Goal: Information Seeking & Learning: Learn about a topic

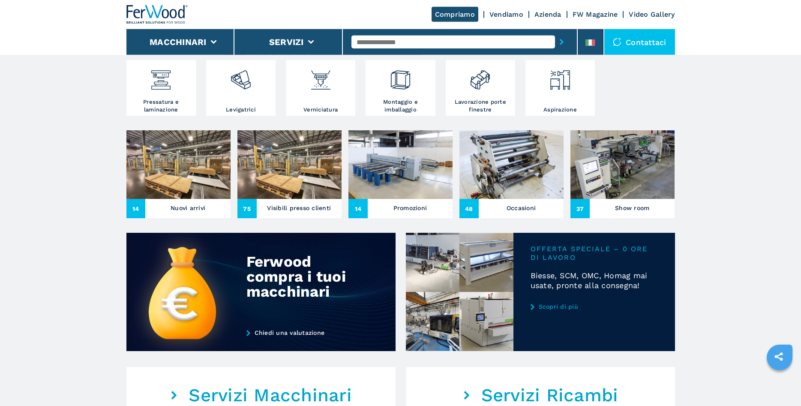
scroll to position [306, 0]
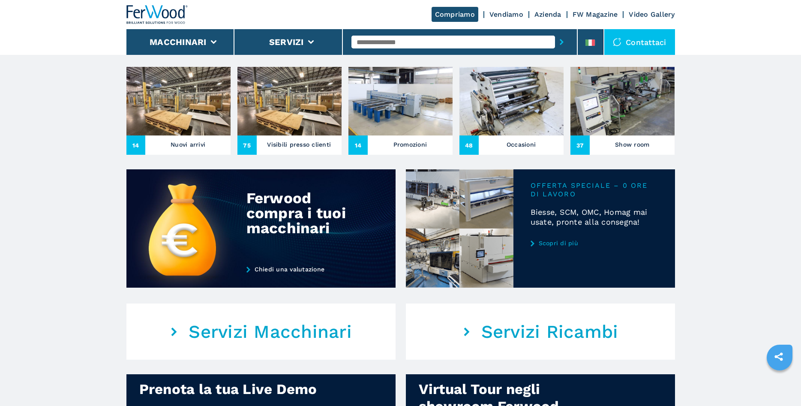
click at [175, 141] on h3 "Nuovi arrivi" at bounding box center [188, 144] width 35 height 12
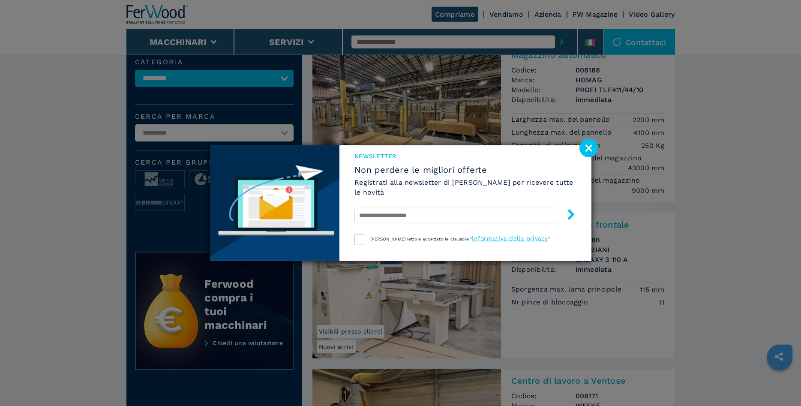
scroll to position [87, 0]
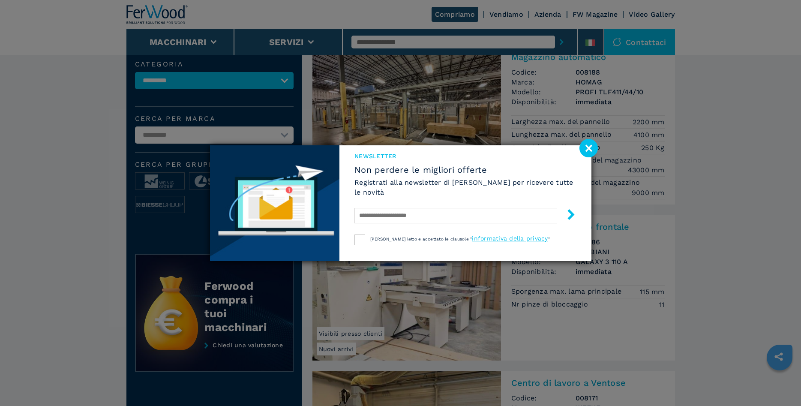
click at [592, 147] on image at bounding box center [589, 148] width 18 height 18
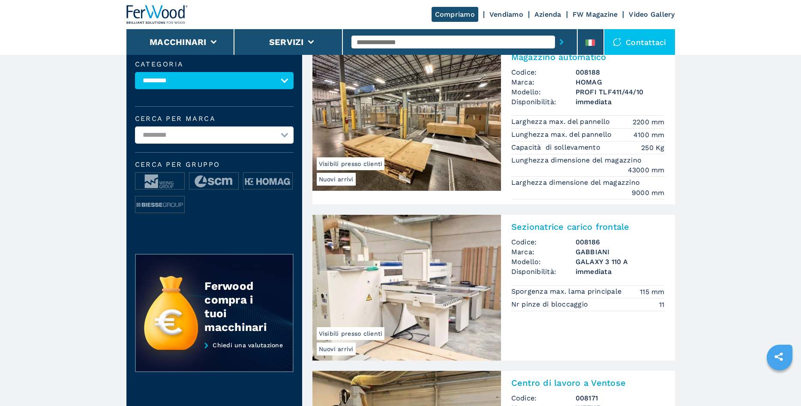
click at [563, 227] on h2 "Sezionatrice carico frontale" at bounding box center [587, 227] width 153 height 10
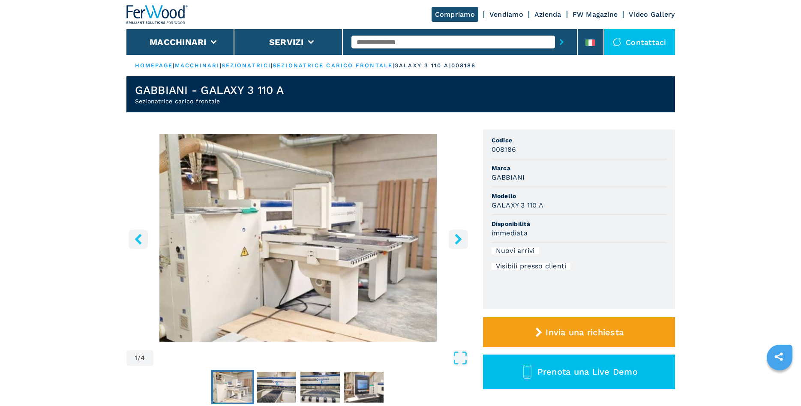
click at [457, 238] on icon "right-button" at bounding box center [458, 239] width 11 height 11
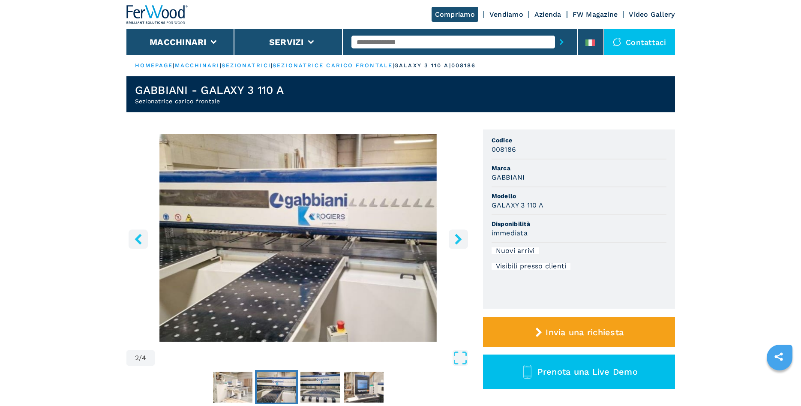
click at [457, 238] on icon "right-button" at bounding box center [458, 239] width 11 height 11
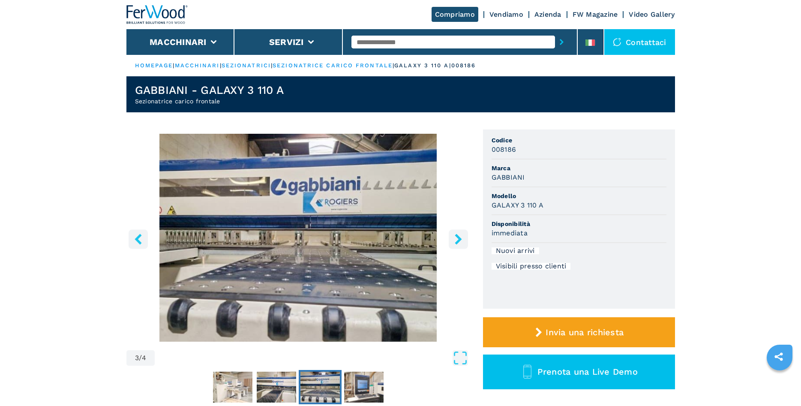
click at [457, 238] on icon "right-button" at bounding box center [458, 239] width 11 height 11
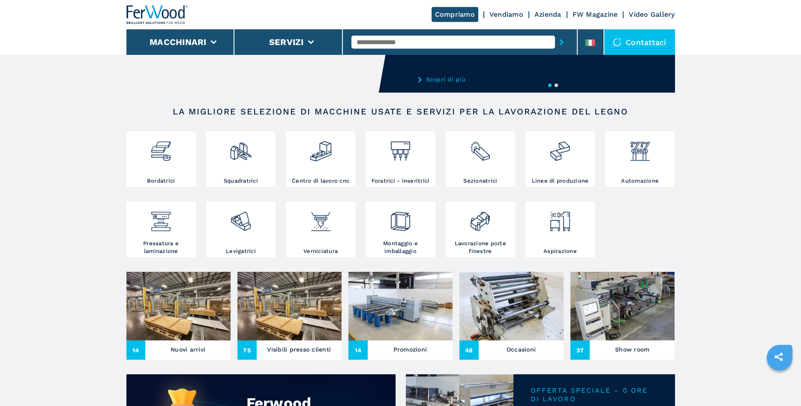
scroll to position [131, 0]
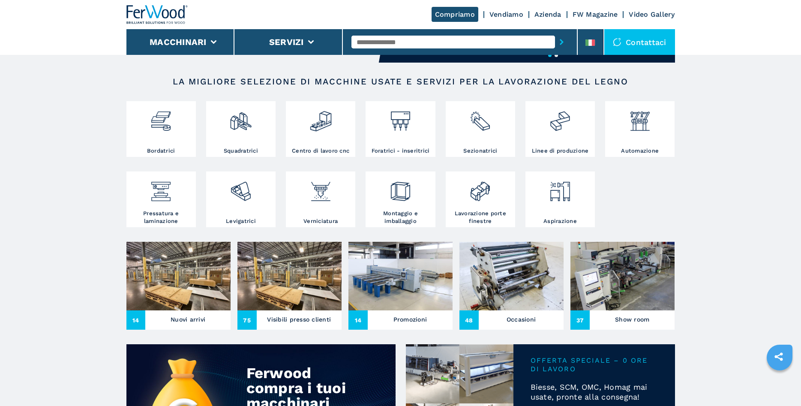
click at [189, 317] on h3 "Nuovi arrivi" at bounding box center [188, 319] width 35 height 12
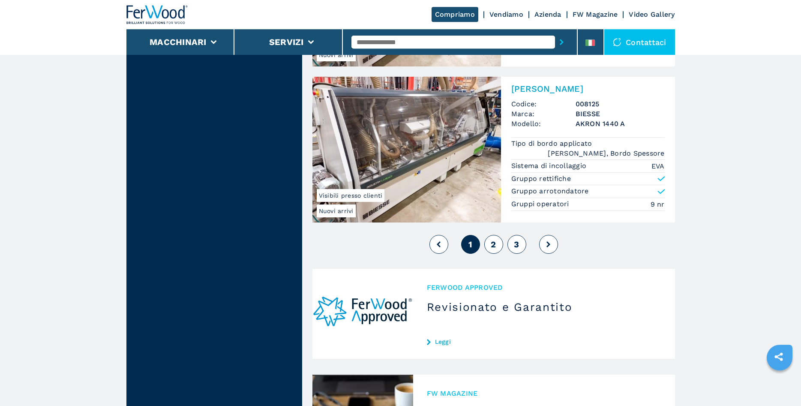
scroll to position [2068, 0]
click at [492, 243] on span "2" at bounding box center [493, 244] width 5 height 10
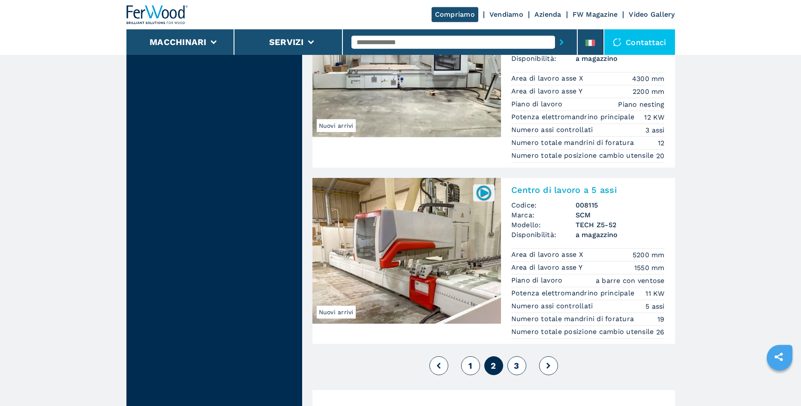
scroll to position [1968, 0]
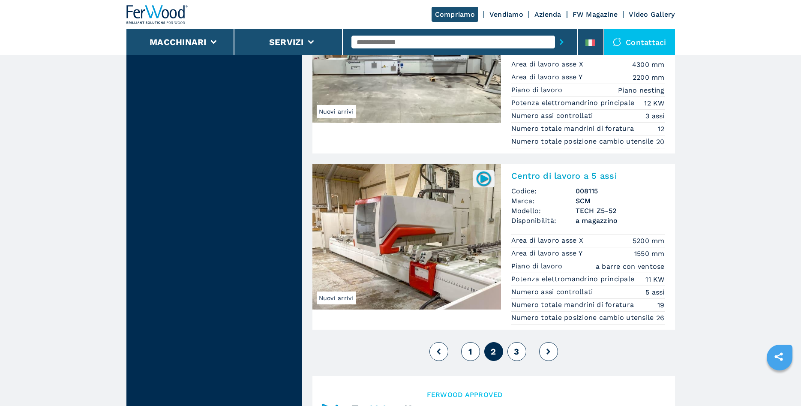
click at [517, 357] on span "3" at bounding box center [516, 351] width 5 height 10
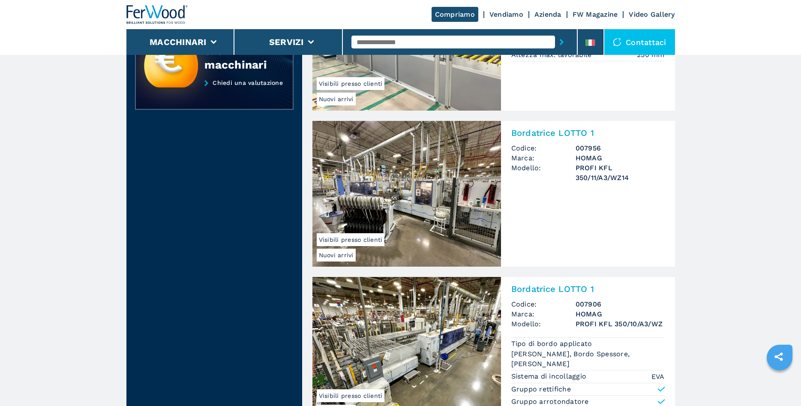
scroll to position [87, 0]
